Goal: Information Seeking & Learning: Learn about a topic

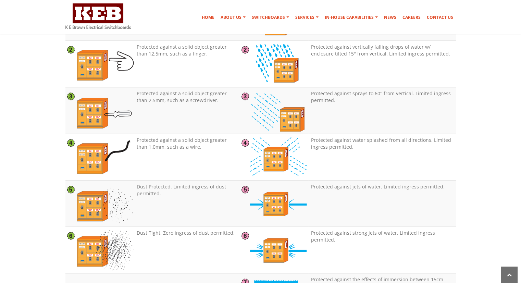
scroll to position [685, 0]
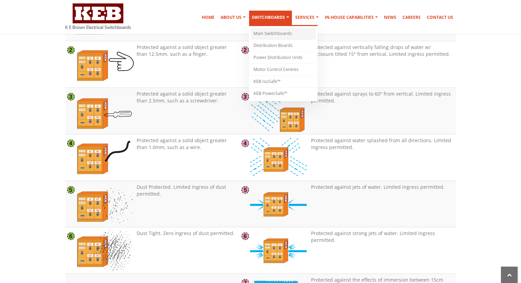
click at [265, 31] on link "Main Switchboards" at bounding box center [283, 34] width 65 height 12
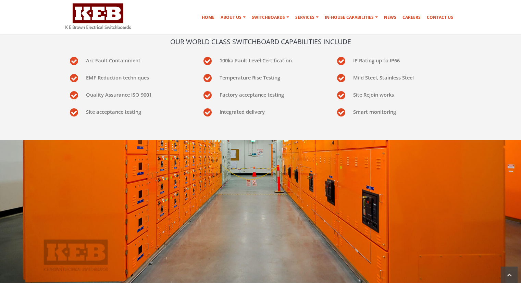
scroll to position [206, 0]
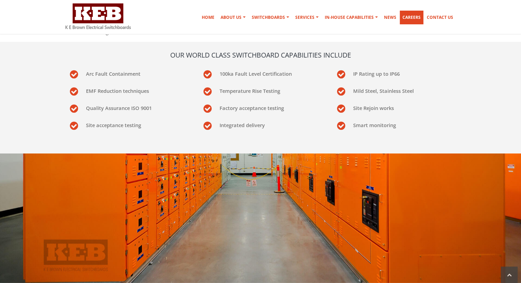
click at [404, 11] on link "Careers" at bounding box center [412, 18] width 24 height 14
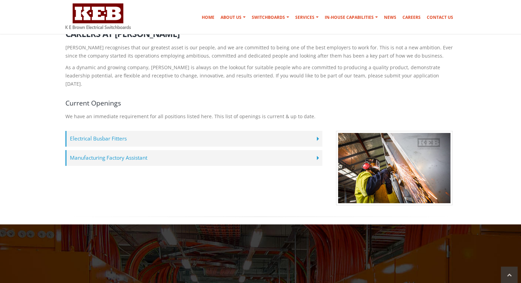
scroll to position [137, 0]
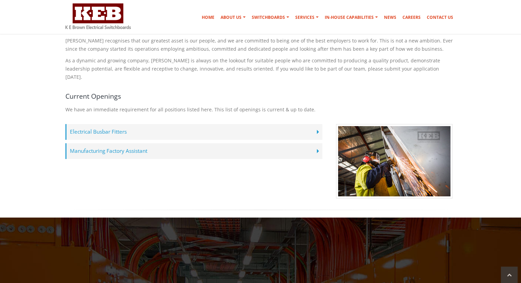
click at [160, 124] on label "Electrical Busbar Fitters" at bounding box center [193, 132] width 257 height 16
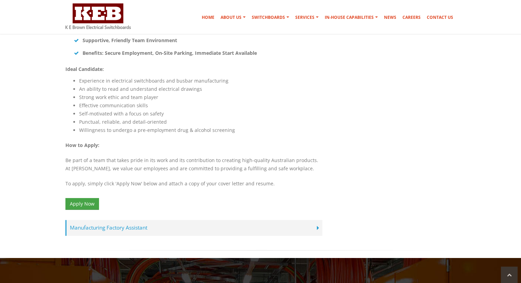
scroll to position [480, 0]
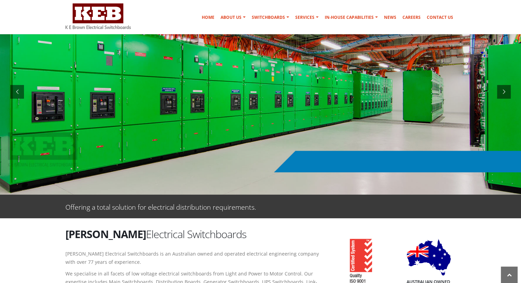
scroll to position [69, 0]
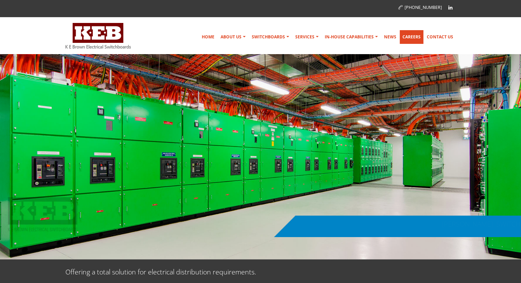
click at [408, 41] on link "Careers" at bounding box center [412, 37] width 24 height 14
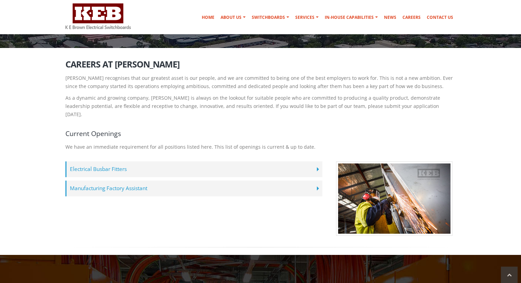
scroll to position [137, 0]
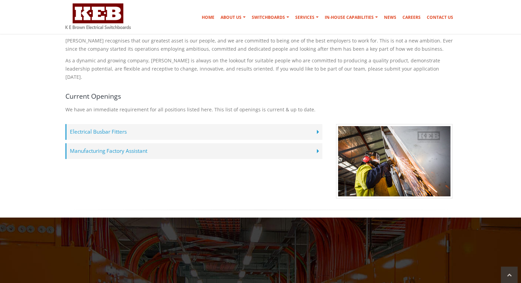
click at [129, 124] on label "Electrical Busbar Fitters" at bounding box center [193, 132] width 257 height 16
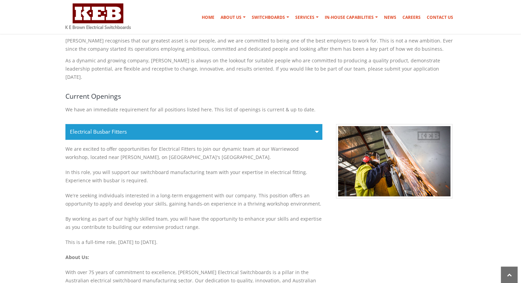
click at [249, 124] on label "Electrical Busbar Fitters" at bounding box center [193, 132] width 257 height 16
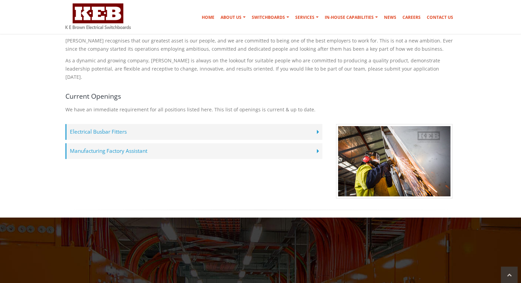
click at [114, 148] on label "Manufacturing Factory Assistant" at bounding box center [193, 151] width 257 height 16
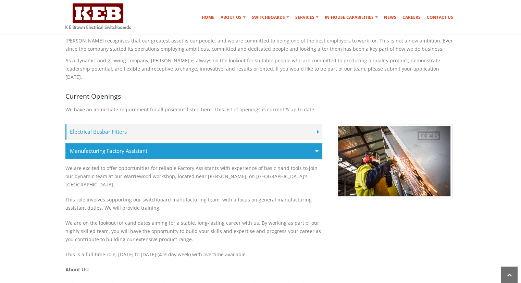
click at [114, 148] on label "Manufacturing Factory Assistant" at bounding box center [193, 151] width 257 height 16
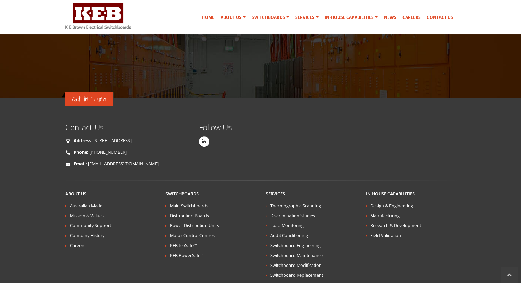
scroll to position [480, 0]
click at [105, 137] on link "[STREET_ADDRESS]" at bounding box center [112, 140] width 38 height 6
